Goal: Entertainment & Leisure: Consume media (video, audio)

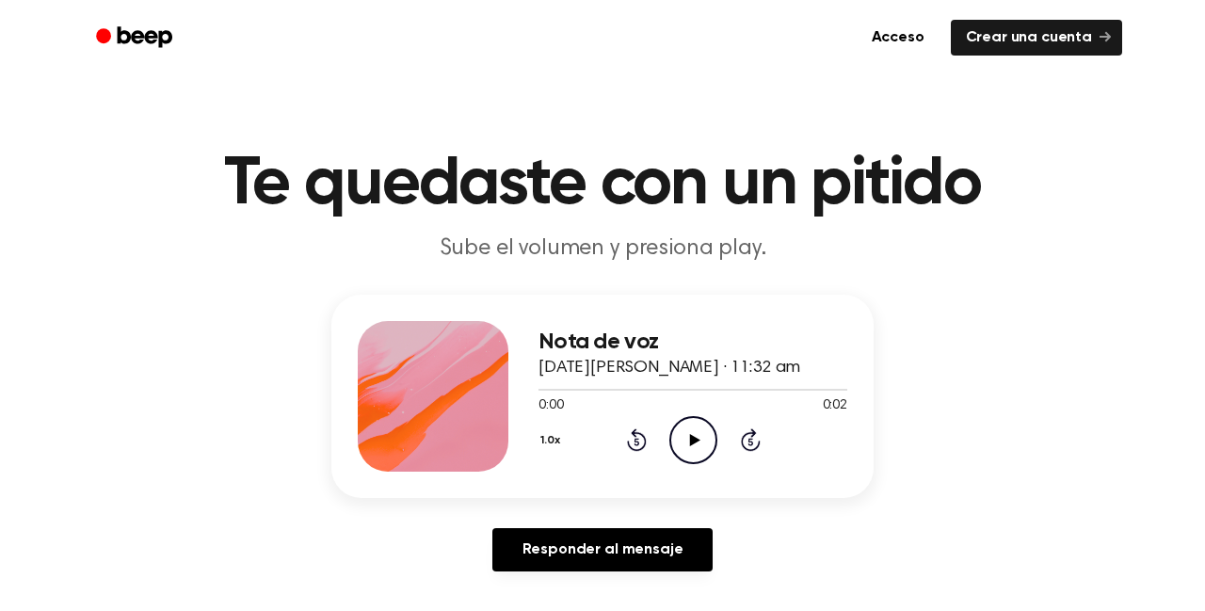
click at [690, 454] on icon "Play Audio" at bounding box center [693, 440] width 48 height 48
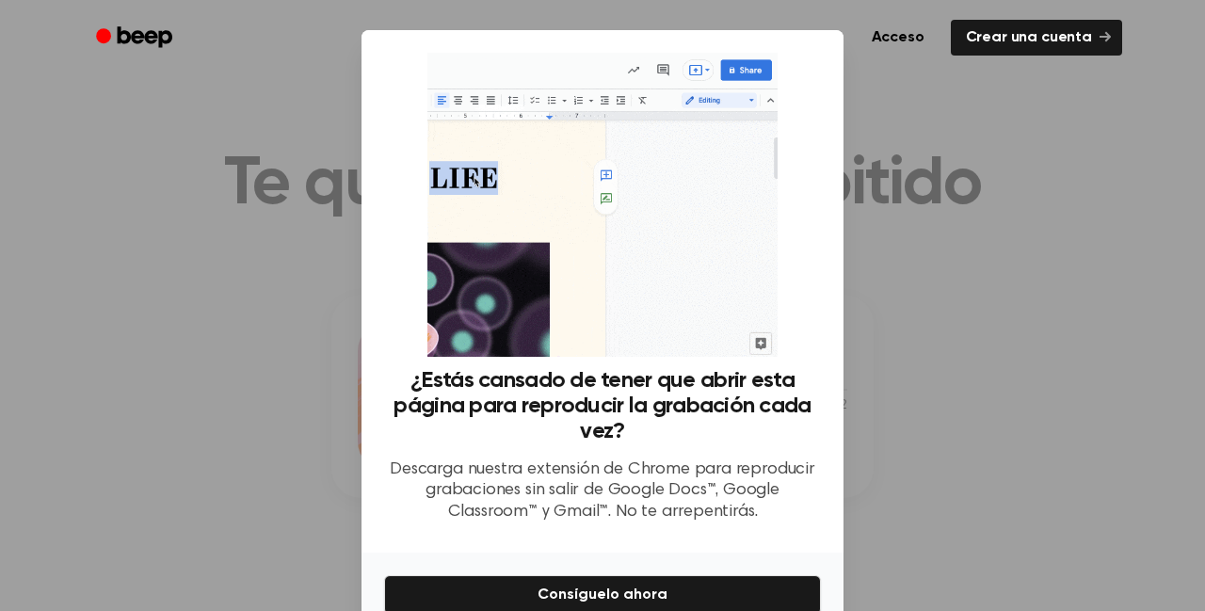
click at [970, 365] on div at bounding box center [602, 305] width 1205 height 611
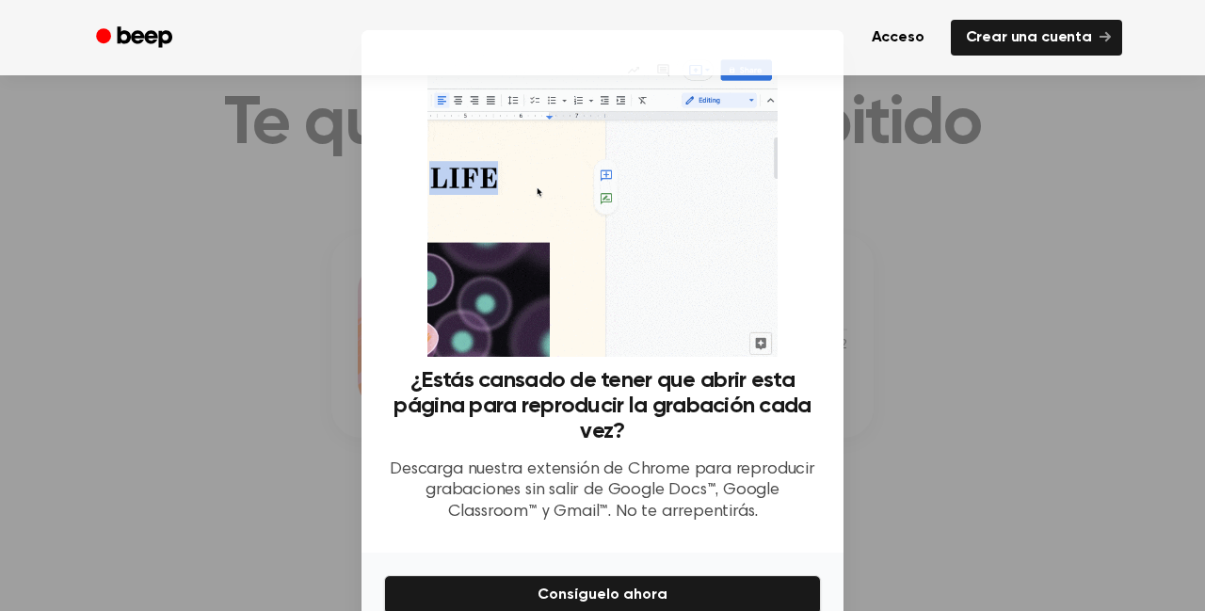
scroll to position [72, 0]
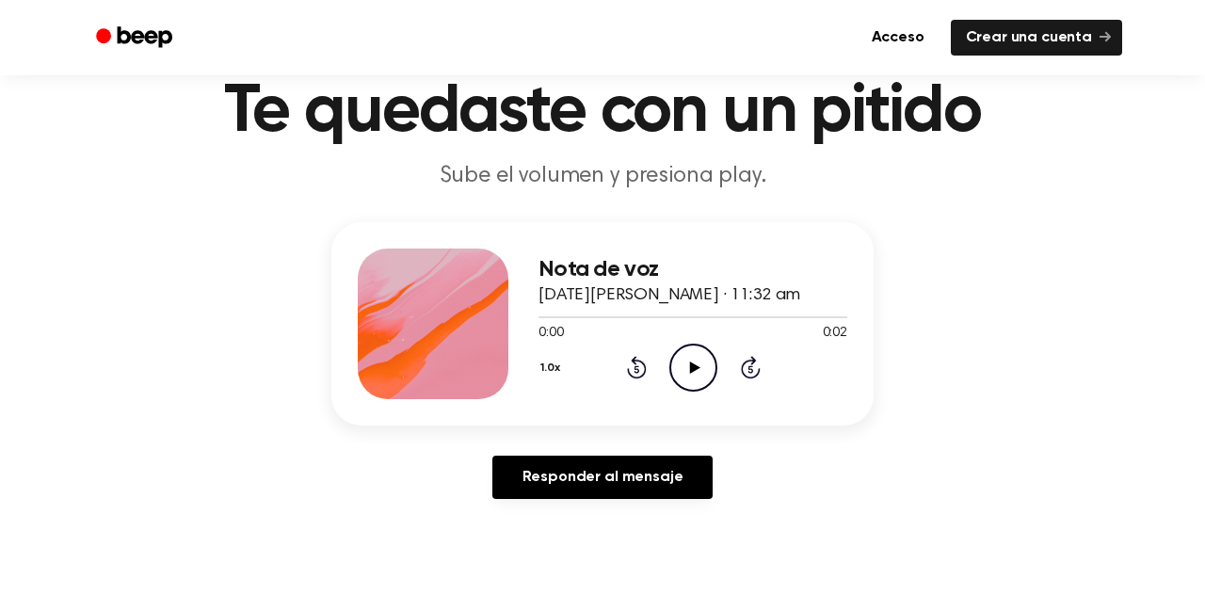
click at [690, 372] on icon at bounding box center [694, 367] width 10 height 12
click at [681, 378] on icon "Play Audio" at bounding box center [693, 368] width 48 height 48
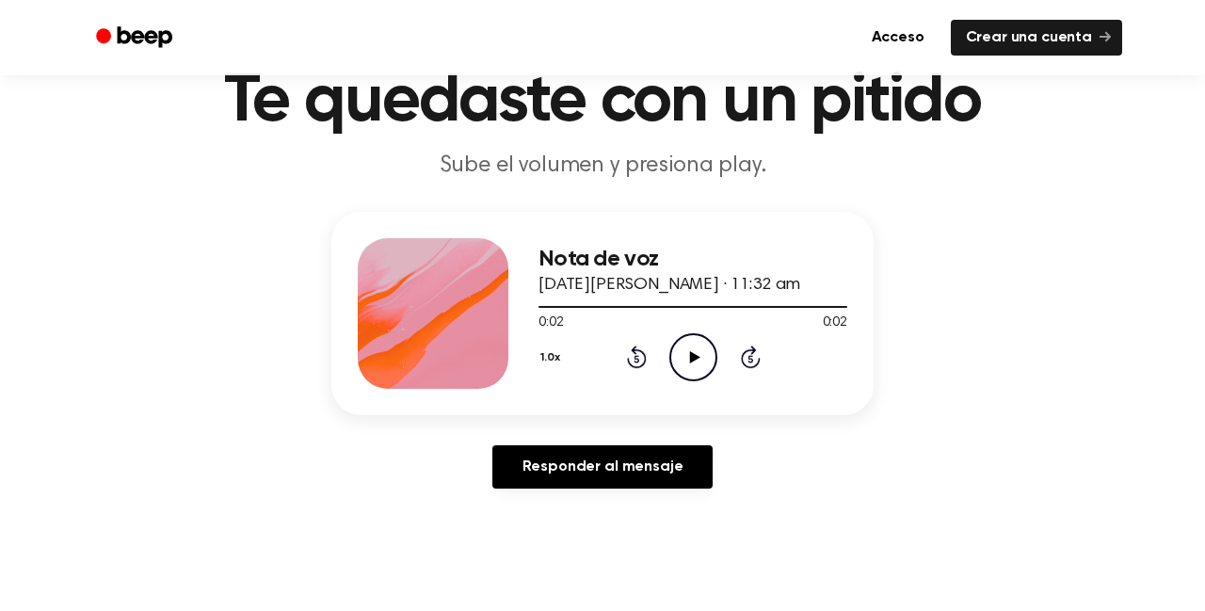
scroll to position [163, 0]
